Goal: Entertainment & Leisure: Consume media (video, audio)

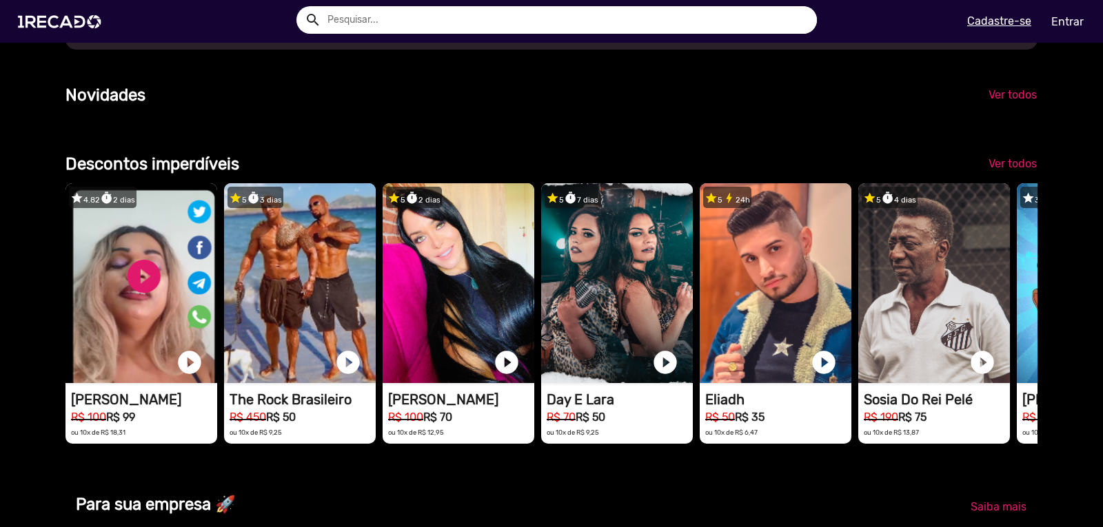
scroll to position [0, 3277]
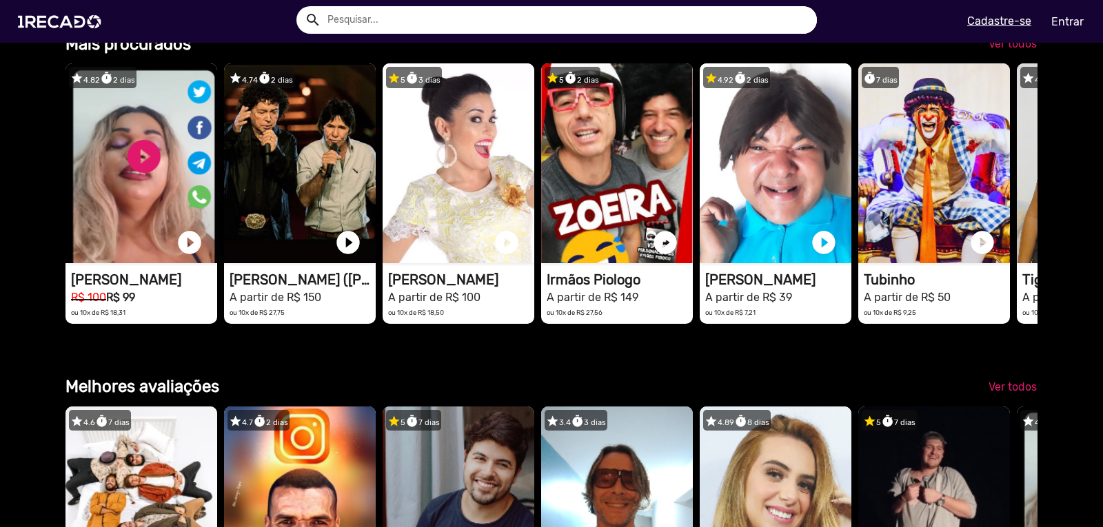
drag, startPoint x: 981, startPoint y: 208, endPoint x: 0, endPoint y: 238, distance: 981.1
click at [0, 238] on div "Categorias 🌐 Todos 769 💼 Para sua empresa 👥 Cover 23 📸 Modelos 22 💪 Motivaciona…" at bounding box center [551, 146] width 1103 height 3244
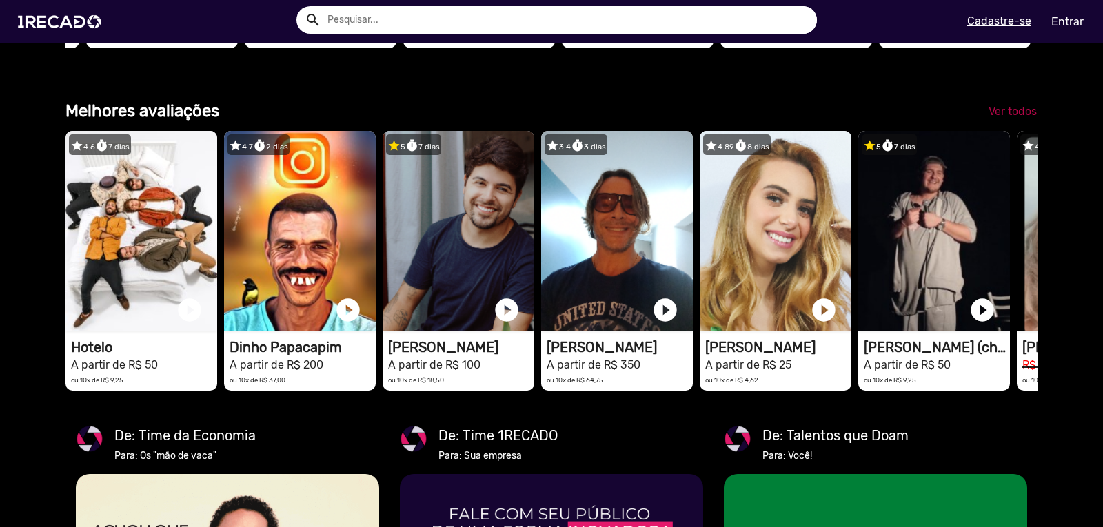
scroll to position [0, 2185]
drag, startPoint x: 988, startPoint y: 169, endPoint x: 1008, endPoint y: 164, distance: 20.6
click at [1008, 124] on link "Ver todos" at bounding box center [1012, 111] width 70 height 25
click at [1008, 118] on span "Ver todos" at bounding box center [1012, 111] width 48 height 13
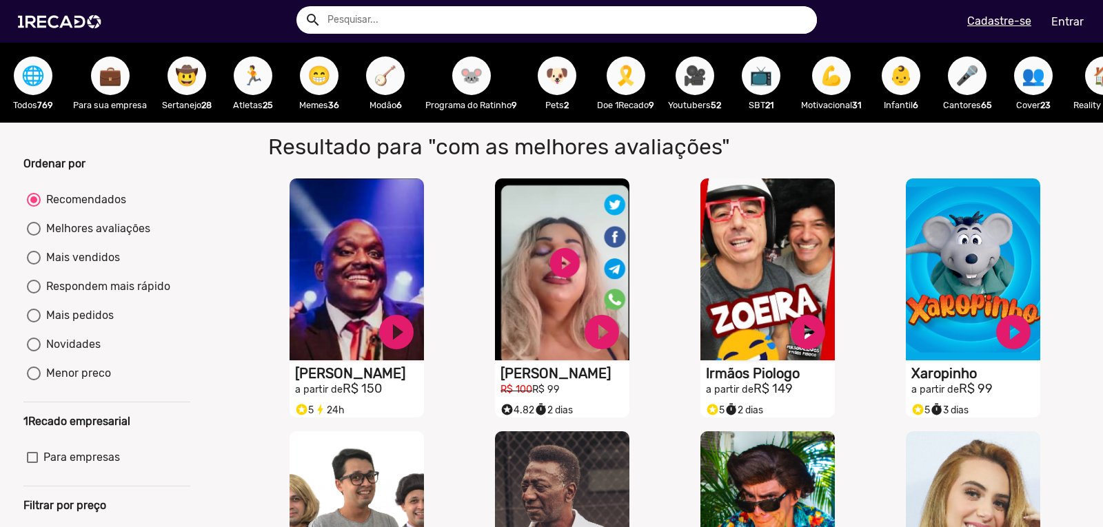
click at [34, 236] on div at bounding box center [34, 229] width 14 height 14
click at [34, 236] on input "Melhores avaliações" at bounding box center [33, 236] width 1 height 1
radio input "true"
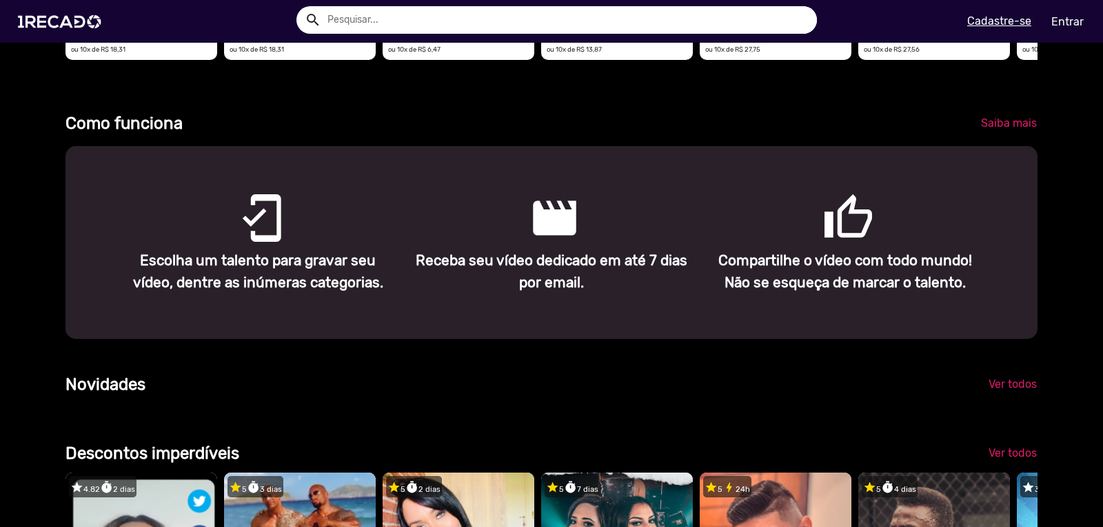
scroll to position [551, 0]
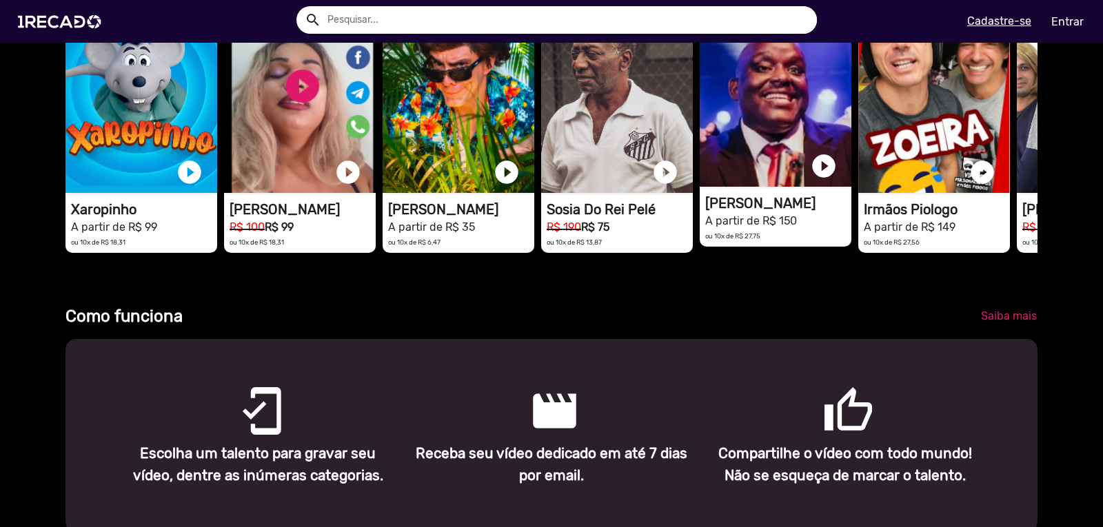
click at [217, 128] on video "1RECADO vídeos dedicados para fãs e empresas" at bounding box center [141, 93] width 152 height 200
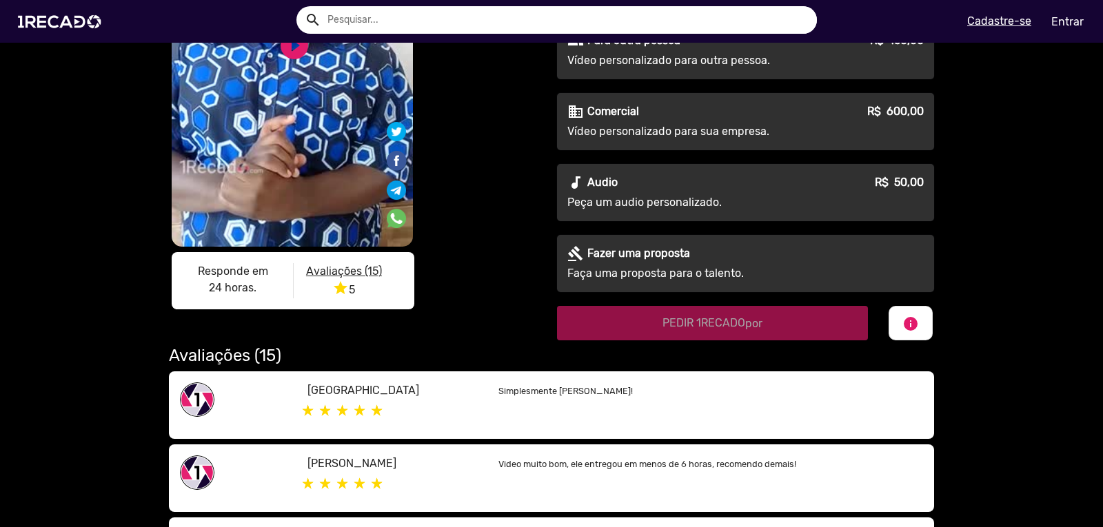
scroll to position [413, 0]
